Goal: Information Seeking & Learning: Learn about a topic

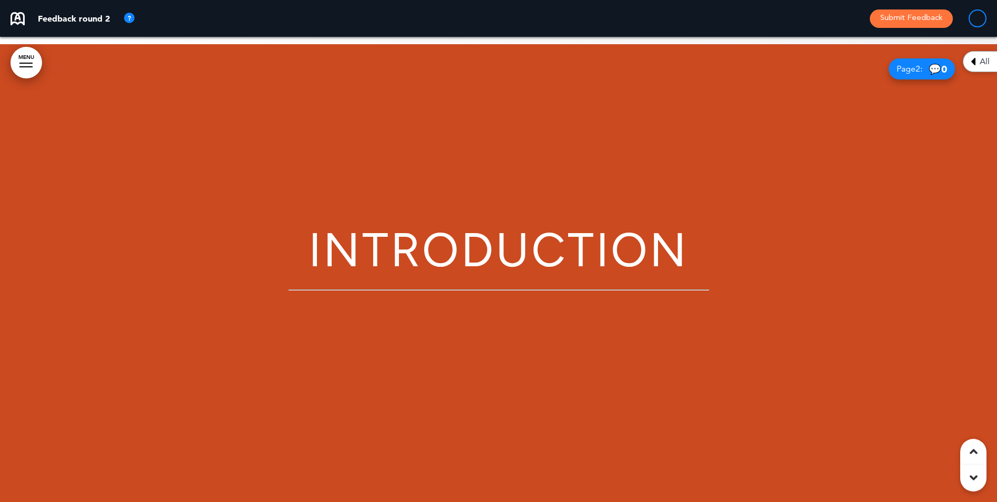
click at [21, 60] on link "MENU" at bounding box center [27, 63] width 32 height 32
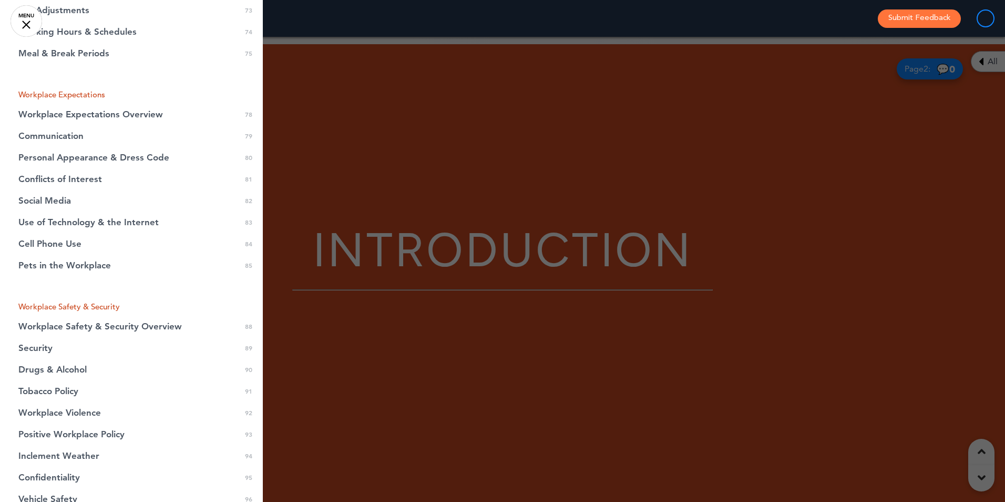
scroll to position [1630, 0]
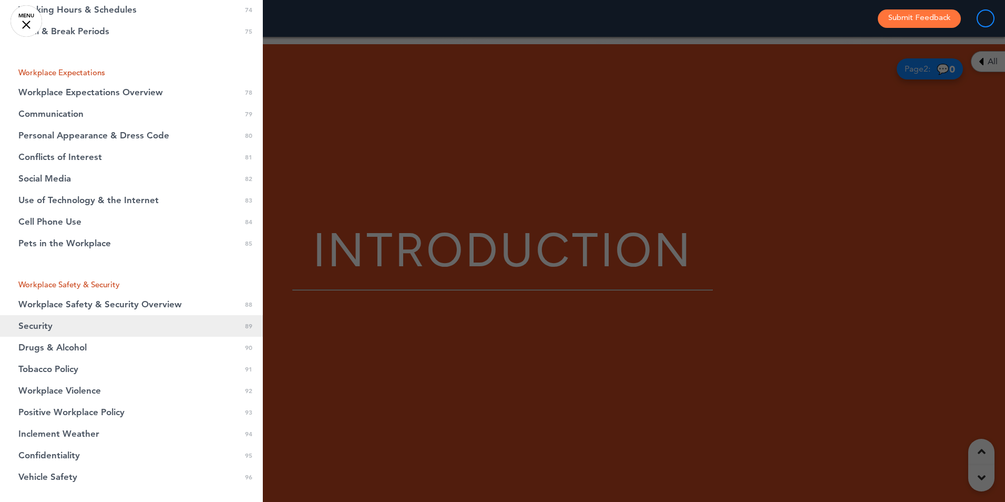
click at [48, 328] on span "Security" at bounding box center [35, 325] width 34 height 9
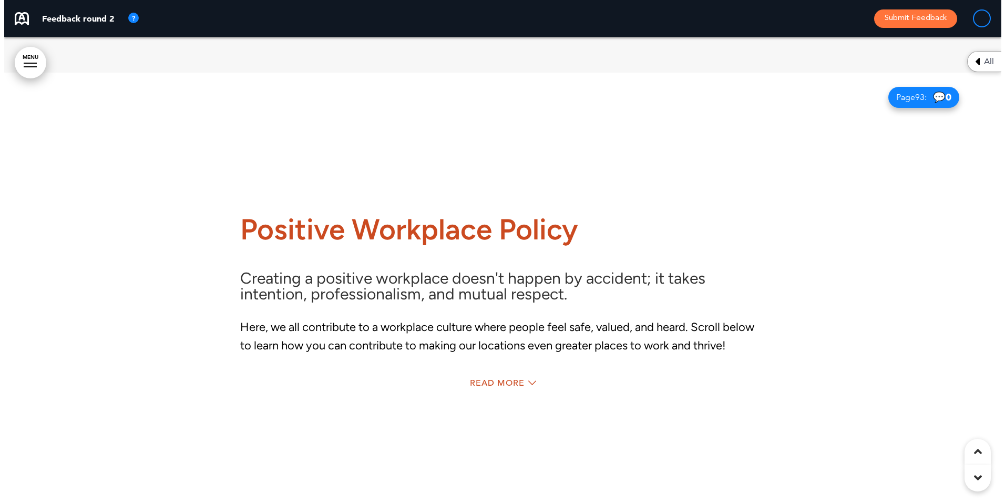
scroll to position [47973, 0]
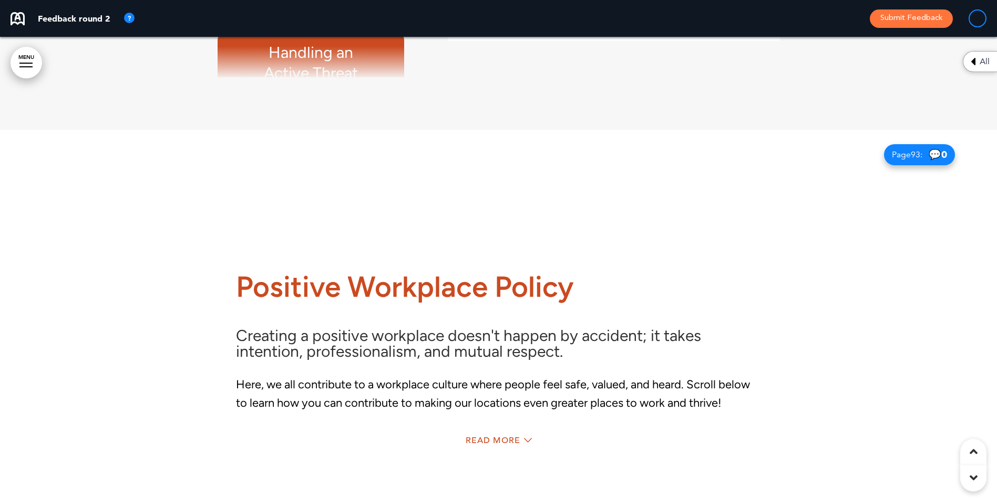
click at [29, 64] on link "MENU" at bounding box center [27, 63] width 32 height 32
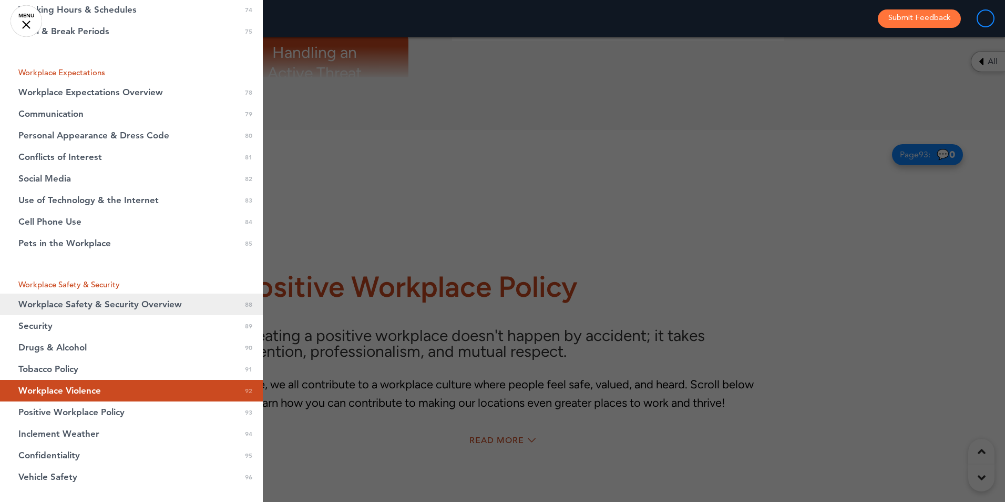
click at [158, 306] on span "Workplace Safety & Security Overview" at bounding box center [100, 304] width 164 height 9
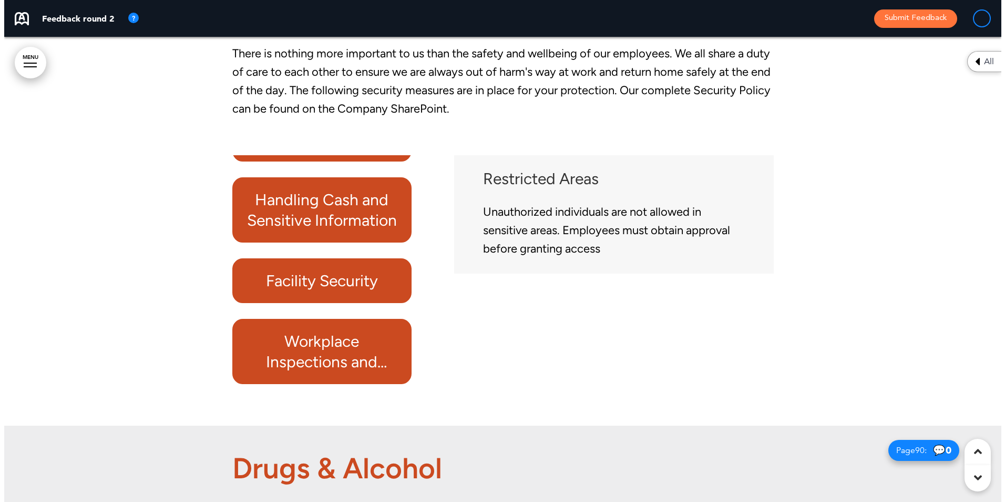
scroll to position [46194, 0]
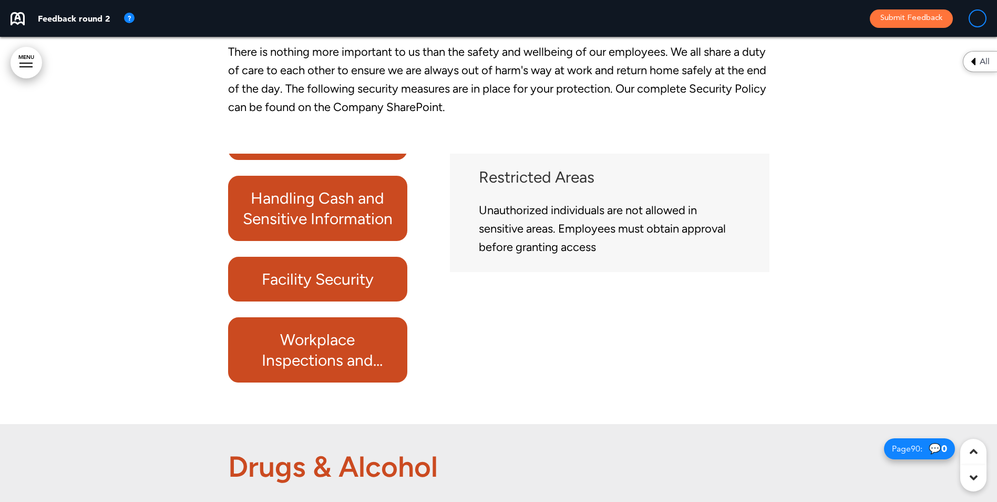
click at [334, 289] on h6 "Facility Security" at bounding box center [317, 279] width 155 height 21
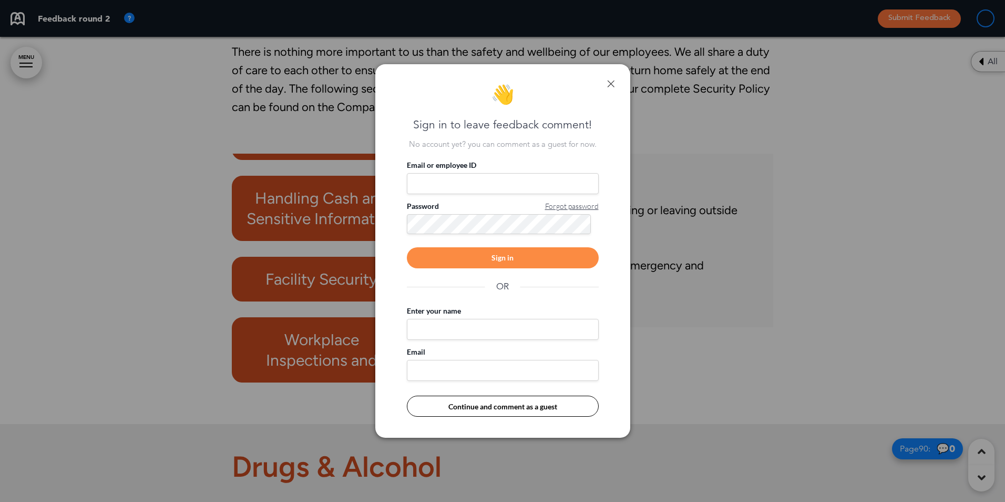
click at [611, 85] on link at bounding box center [610, 83] width 7 height 7
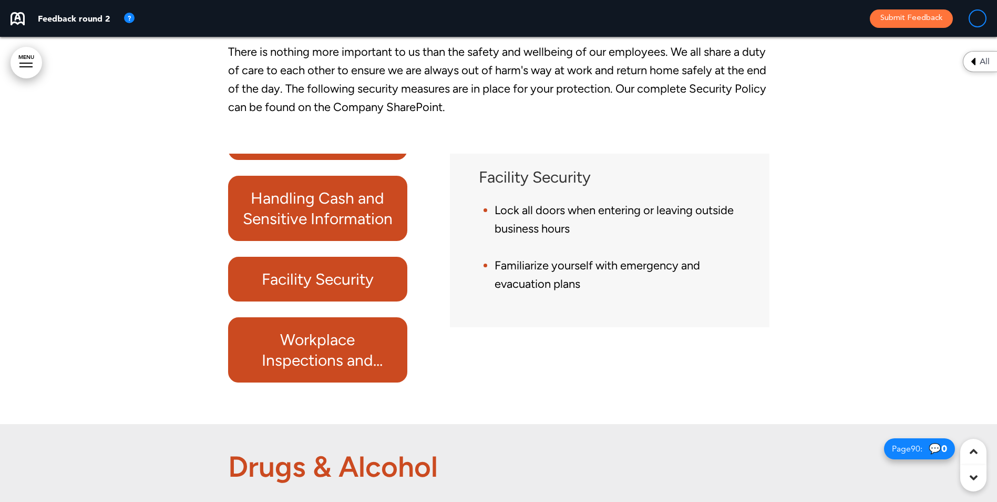
click at [366, 223] on h6 "Handling Cash and Sensitive Information" at bounding box center [317, 208] width 155 height 41
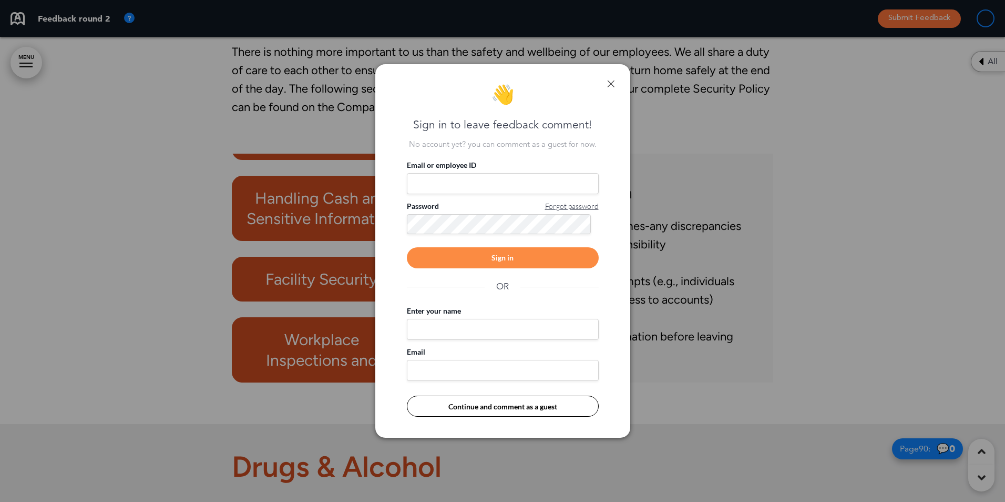
click at [613, 79] on div "👋 Sign in to leave feedback comment! No account yet? you can comment as a guest…" at bounding box center [502, 250] width 255 height 373
click at [612, 81] on link at bounding box center [610, 83] width 7 height 7
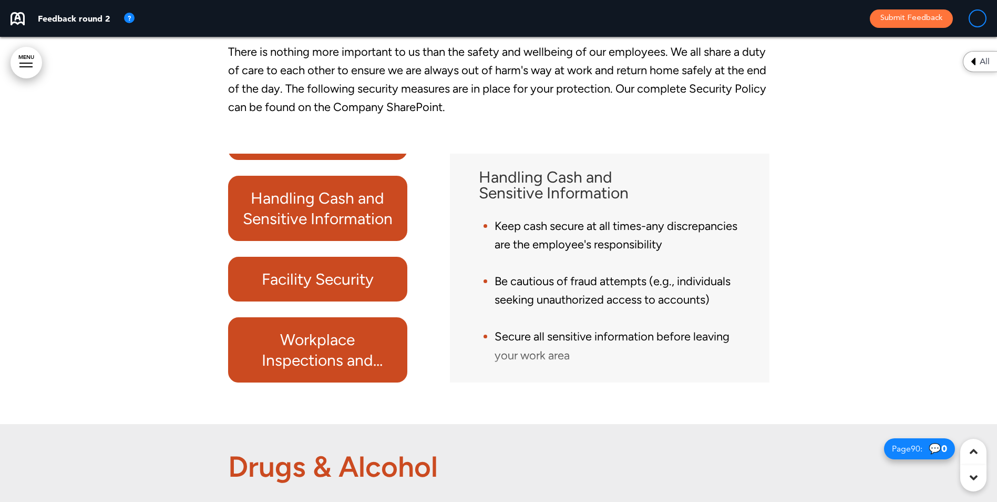
click at [18, 60] on link "MENU" at bounding box center [27, 63] width 32 height 32
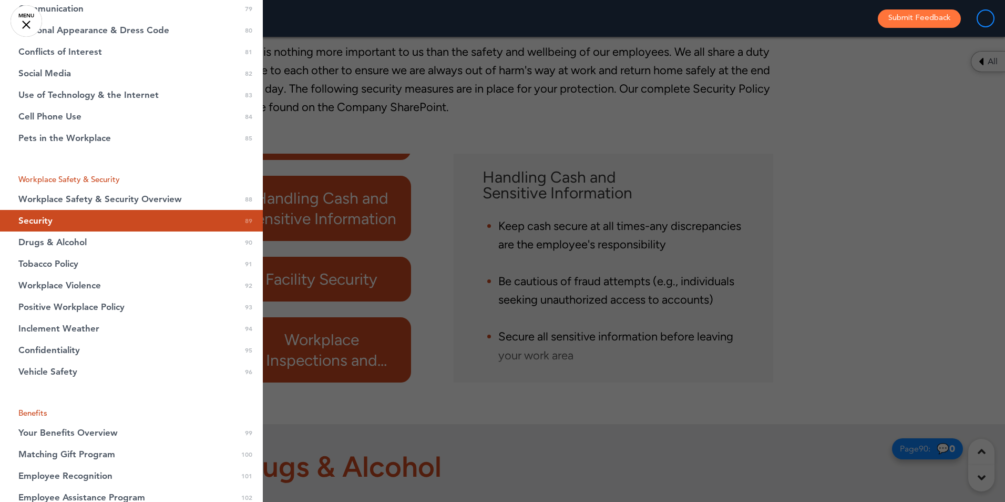
scroll to position [1683, 0]
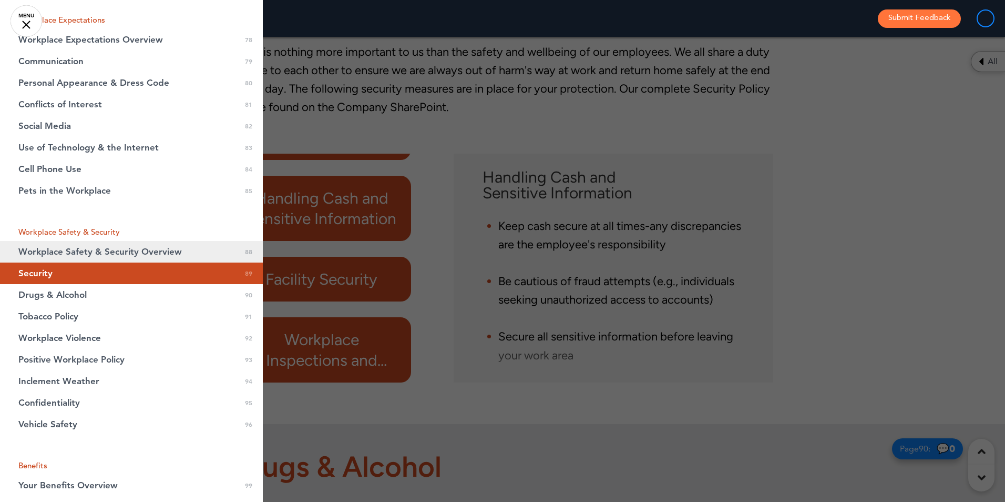
click at [101, 250] on span "Workplace Safety & Security Overview" at bounding box center [100, 251] width 164 height 9
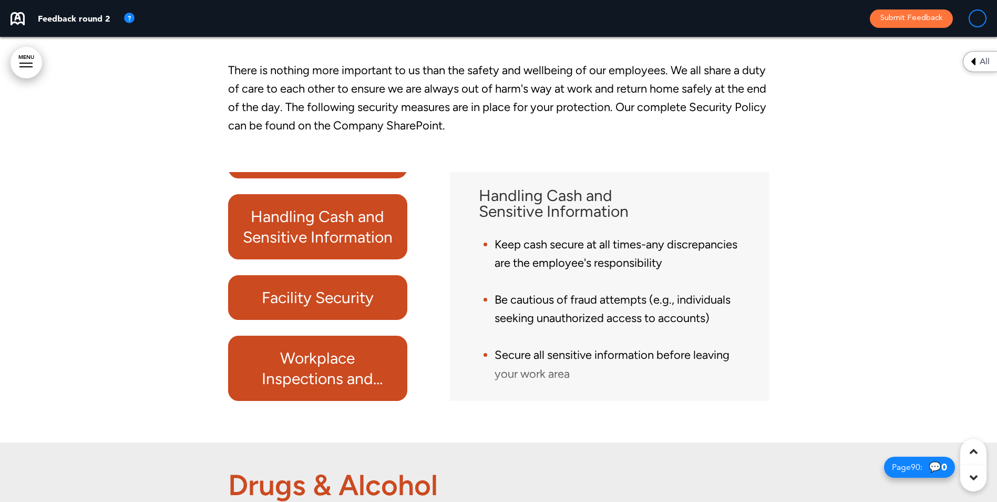
scroll to position [46089, 0]
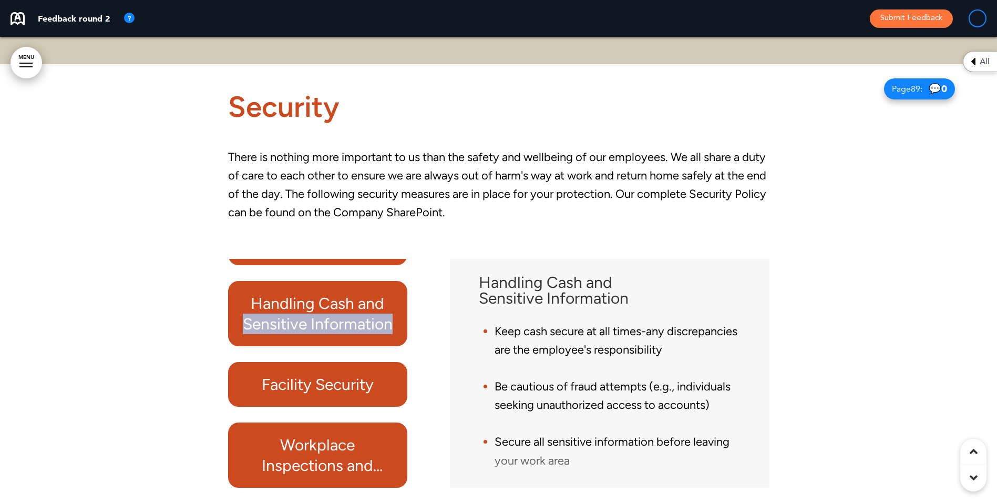
drag, startPoint x: 420, startPoint y: 357, endPoint x: 415, endPoint y: 296, distance: 60.7
click at [415, 296] on div "Restricted Areas Suspicious Activity Handling Cash and Sensitive Information Fa…" at bounding box center [328, 373] width 200 height 229
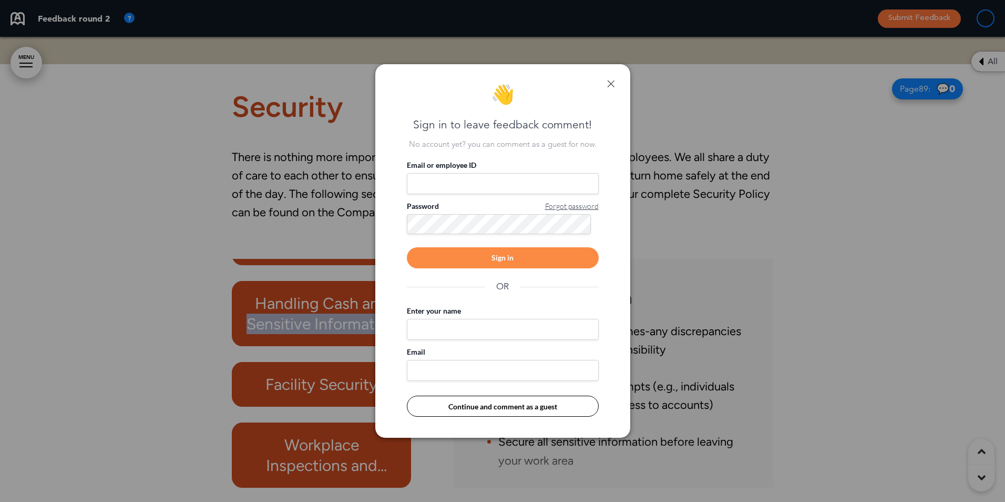
click at [612, 83] on link at bounding box center [610, 83] width 7 height 7
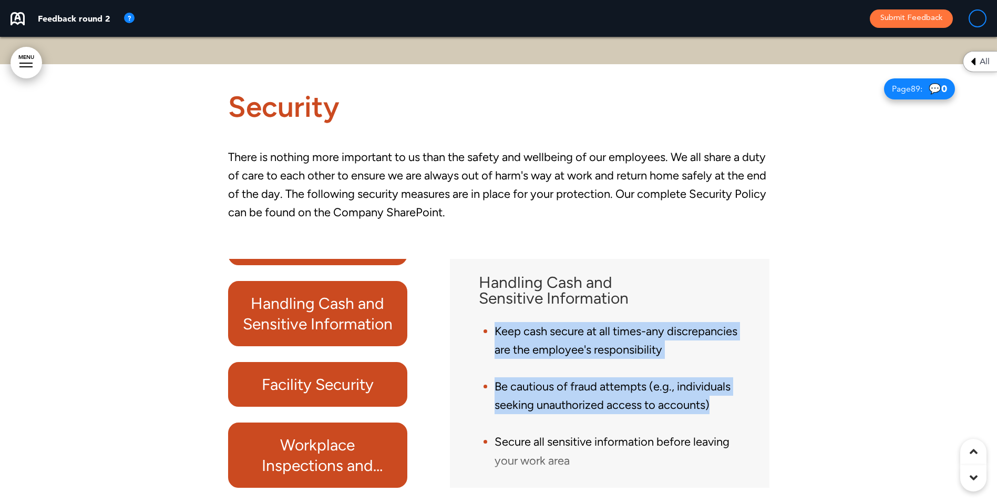
drag, startPoint x: 753, startPoint y: 446, endPoint x: 745, endPoint y: 345, distance: 101.3
click at [745, 345] on div "Handling Cash and Sensitive Information Keep cash secure at all times-any discr…" at bounding box center [610, 373] width 304 height 218
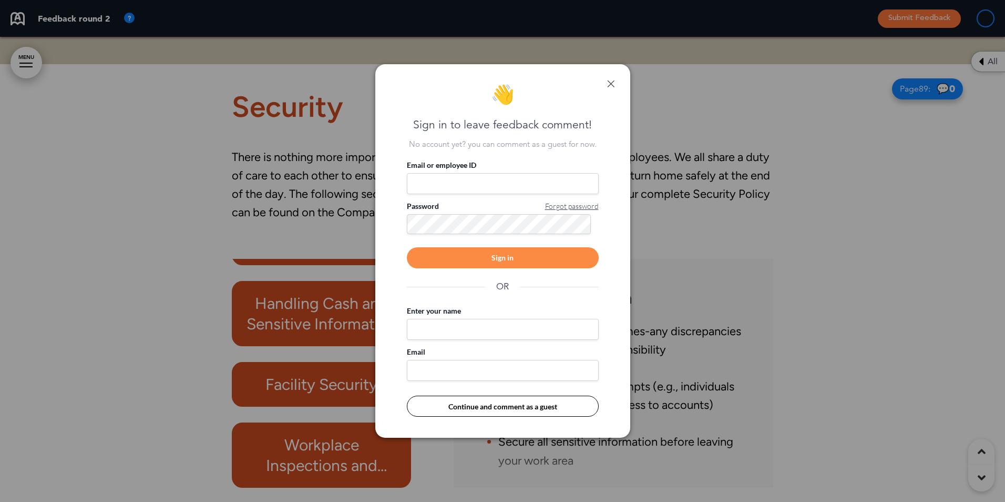
click at [615, 79] on div "👋 Sign in to leave feedback comment! No account yet? you can comment as a guest…" at bounding box center [502, 250] width 255 height 373
click at [609, 82] on link at bounding box center [610, 83] width 7 height 7
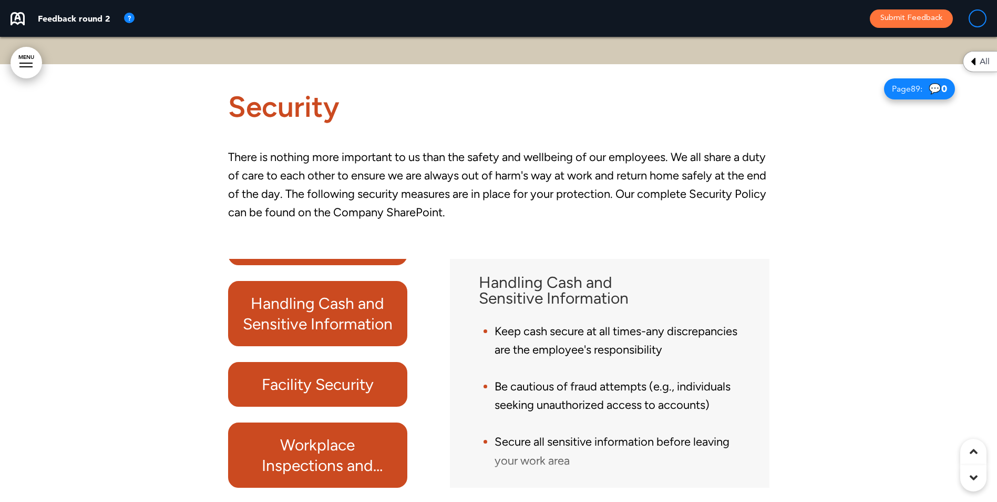
scroll to position [0, 0]
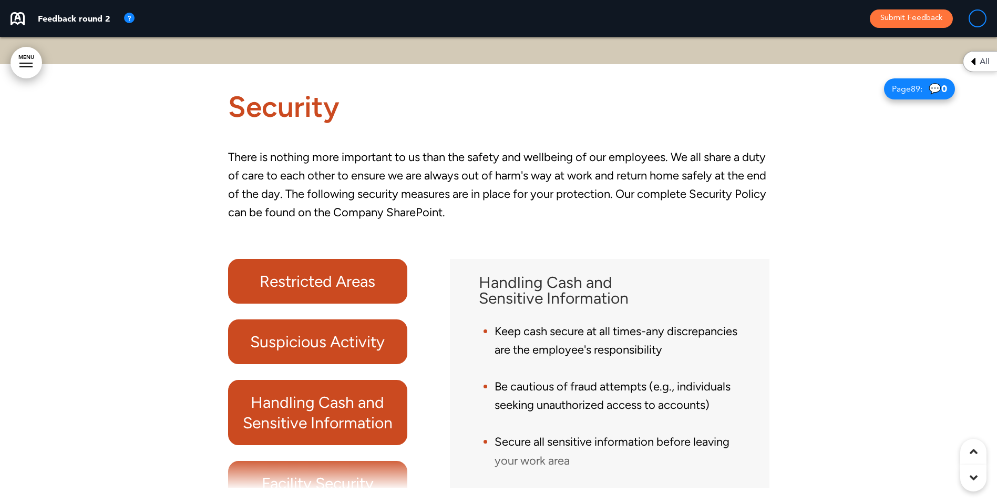
click at [344, 291] on h6 "Restricted Areas" at bounding box center [317, 281] width 155 height 21
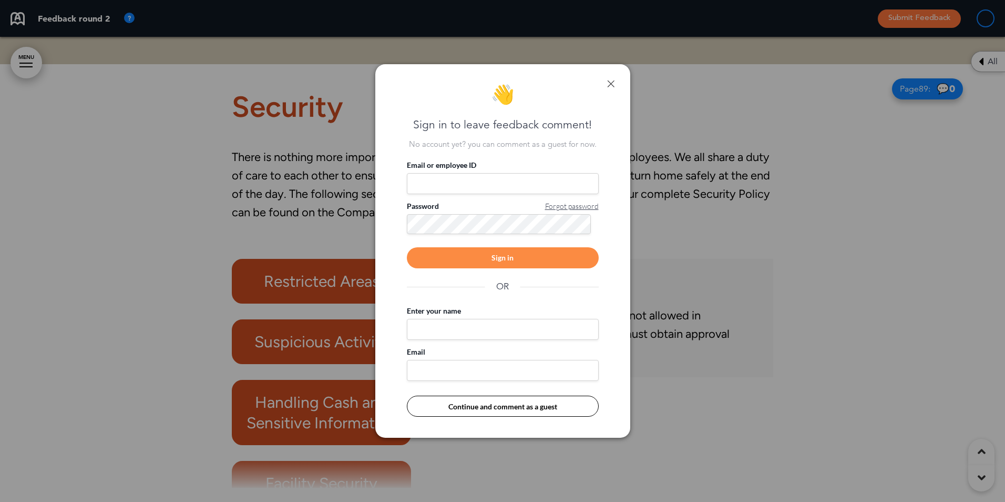
click at [615, 85] on div "👋 Sign in to leave feedback comment! No account yet? you can comment as a guest…" at bounding box center [502, 250] width 255 height 373
click at [610, 83] on link at bounding box center [610, 83] width 7 height 7
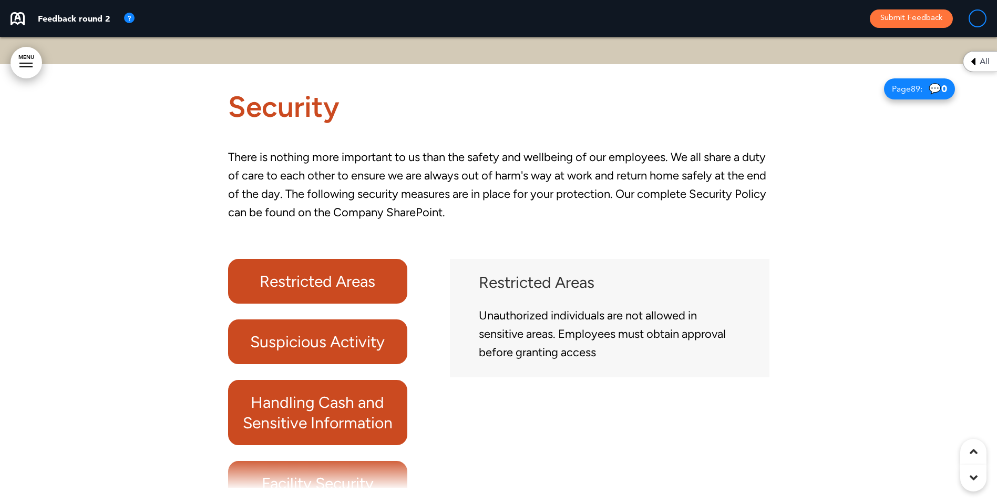
click at [331, 352] on h6 "Suspicious Activity" at bounding box center [317, 341] width 155 height 21
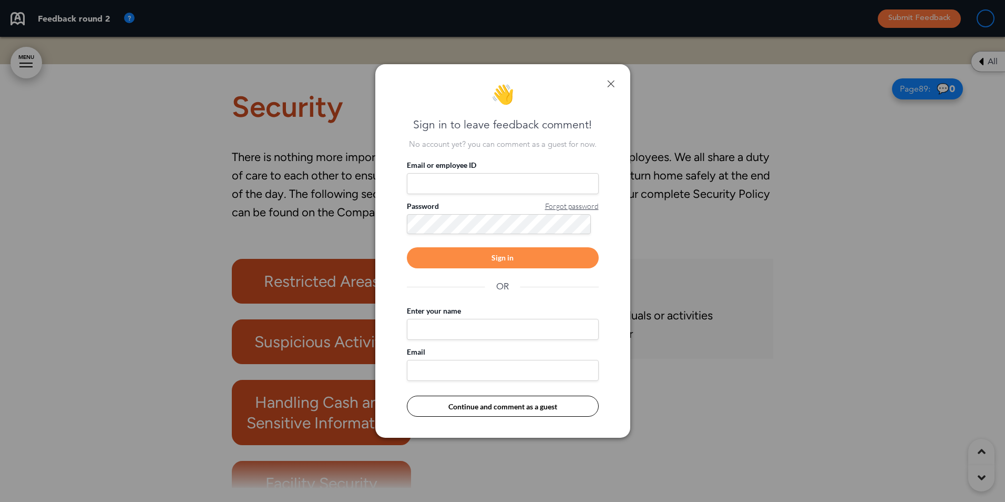
click at [615, 85] on div "👋 Sign in to leave feedback comment! No account yet? you can comment as a guest…" at bounding box center [502, 250] width 255 height 373
click at [612, 83] on link at bounding box center [610, 83] width 7 height 7
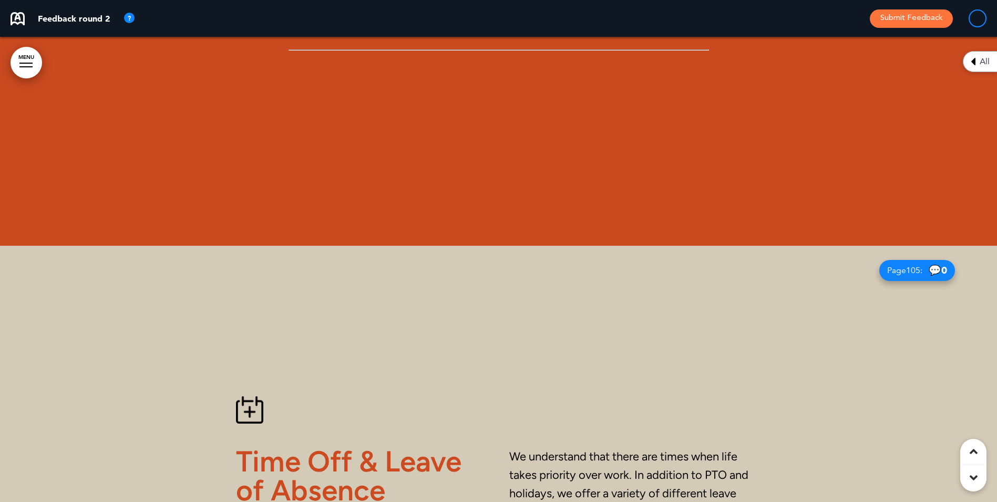
scroll to position [53818, 0]
